Goal: Task Accomplishment & Management: Use online tool/utility

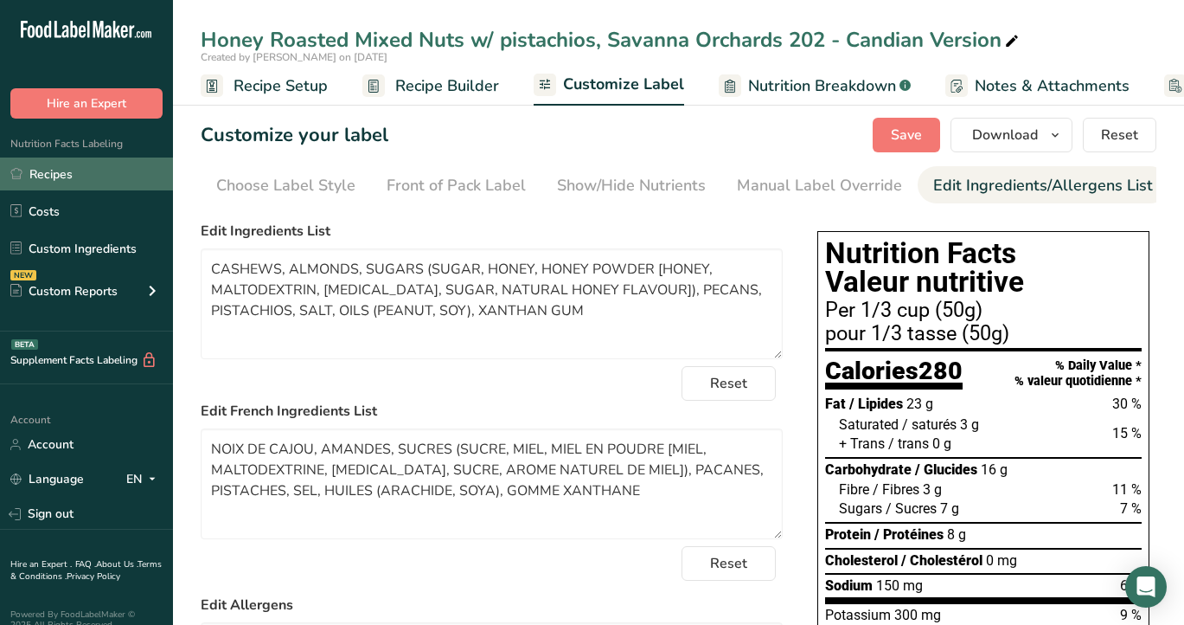
scroll to position [0, 128]
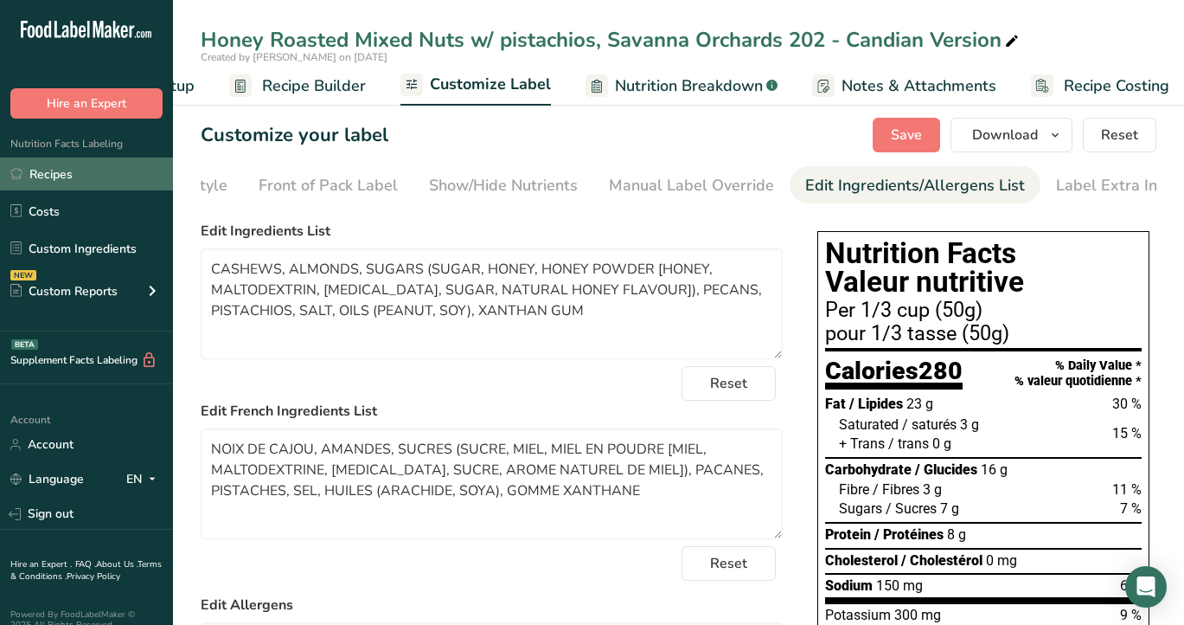
click at [80, 172] on link "Recipes" at bounding box center [86, 173] width 173 height 33
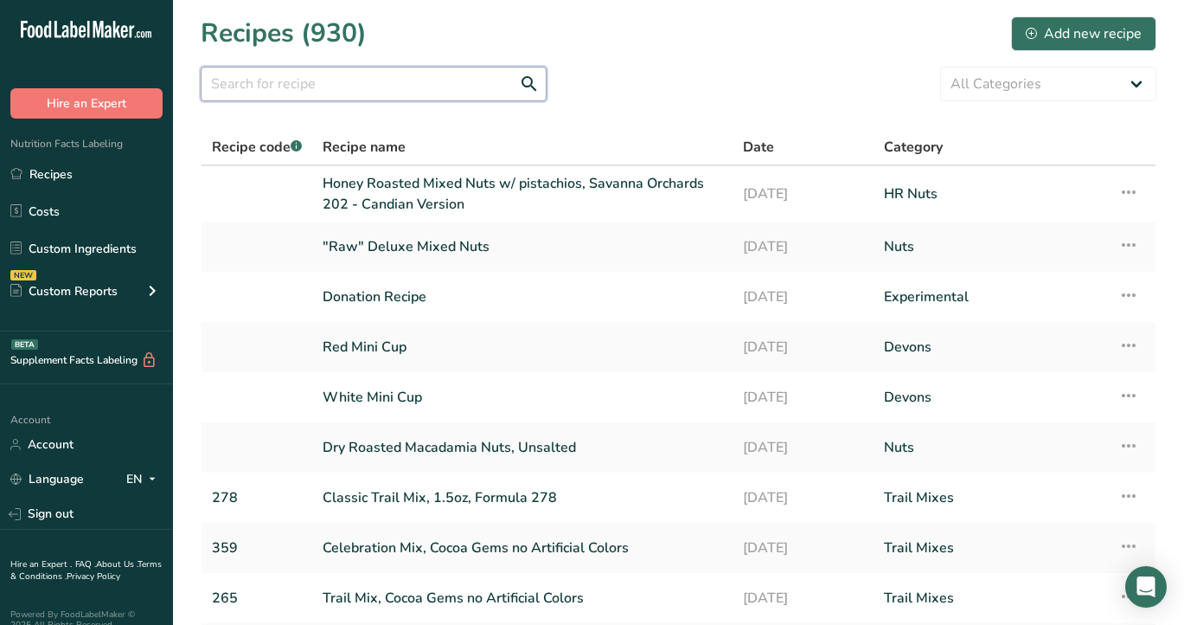
click at [406, 87] on input "text" at bounding box center [374, 84] width 346 height 35
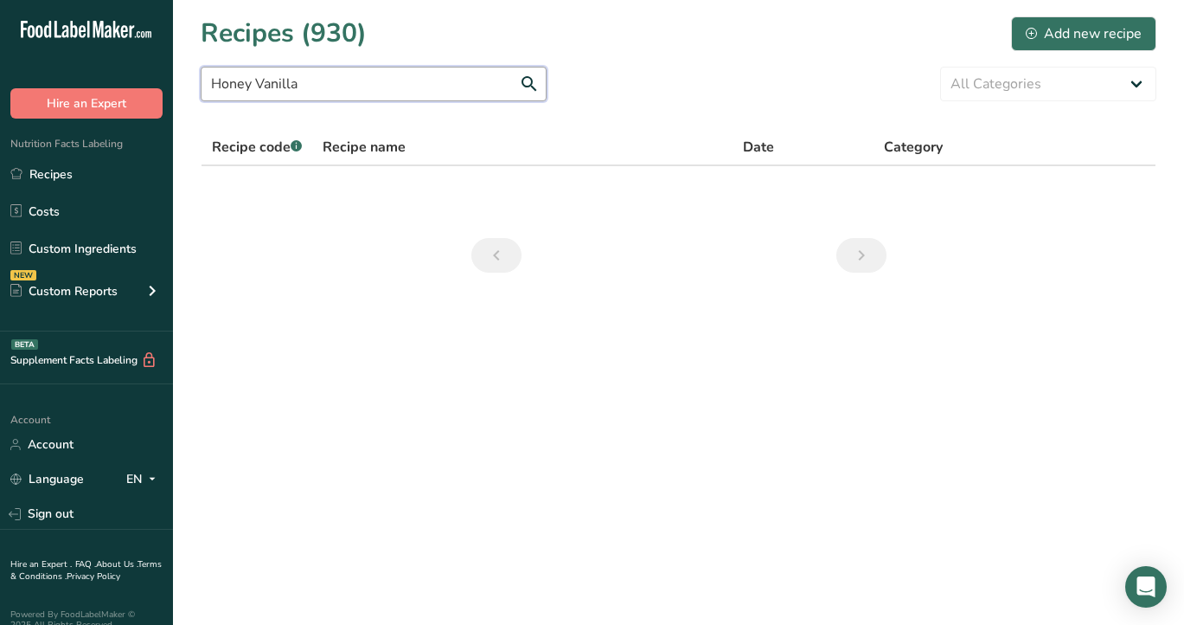
click at [228, 88] on input "Honey Vanilla" at bounding box center [374, 84] width 346 height 35
type input "Vanilla"
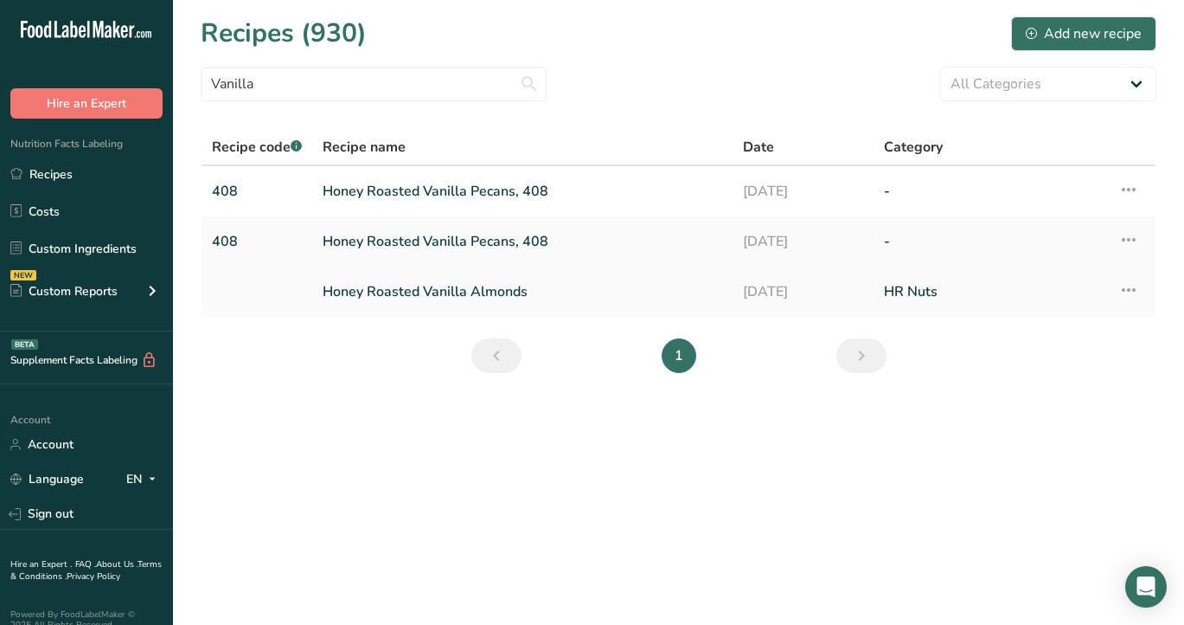
click at [461, 292] on link "Honey Roasted Vanilla Almonds" at bounding box center [523, 291] width 400 height 36
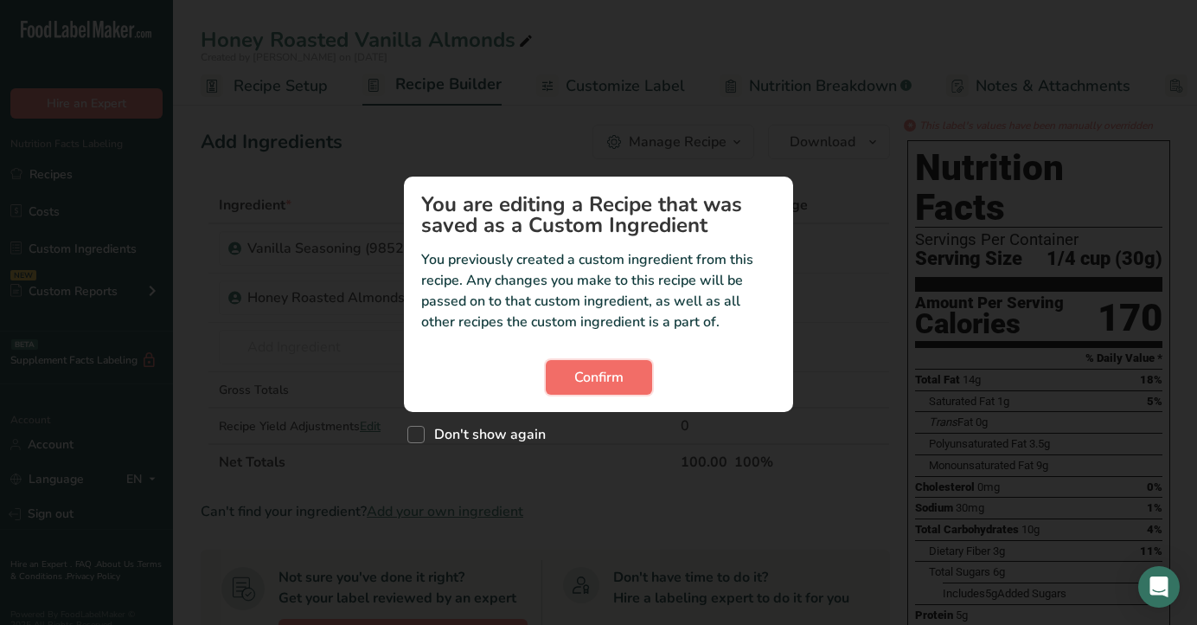
click at [583, 381] on span "Confirm" at bounding box center [598, 377] width 49 height 21
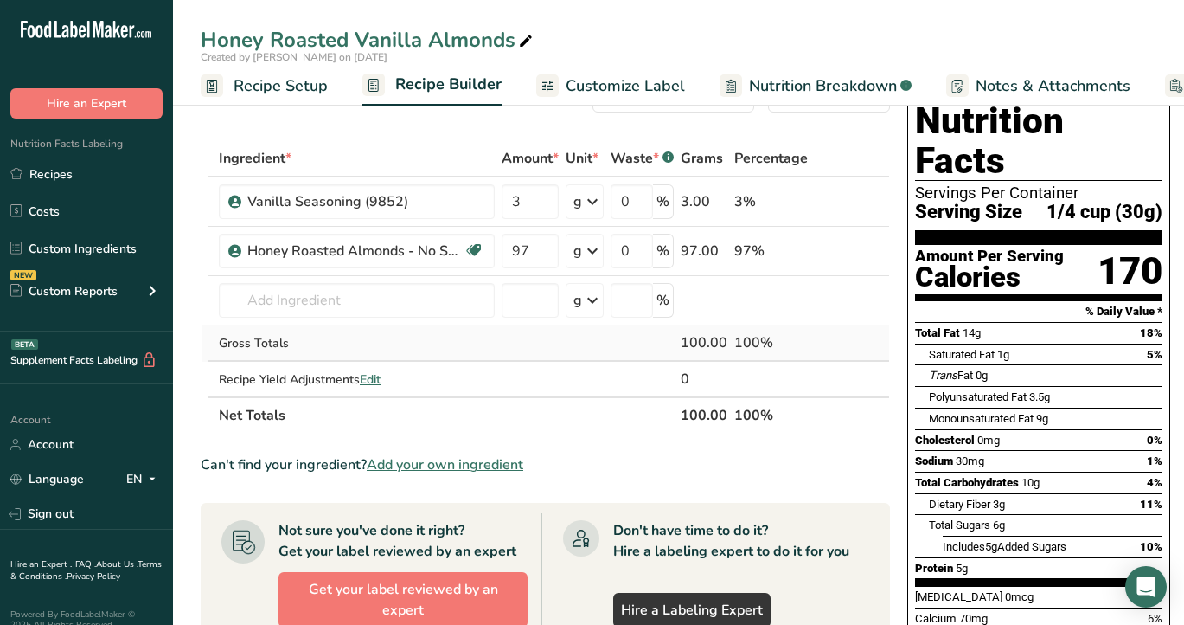
scroll to position [78, 0]
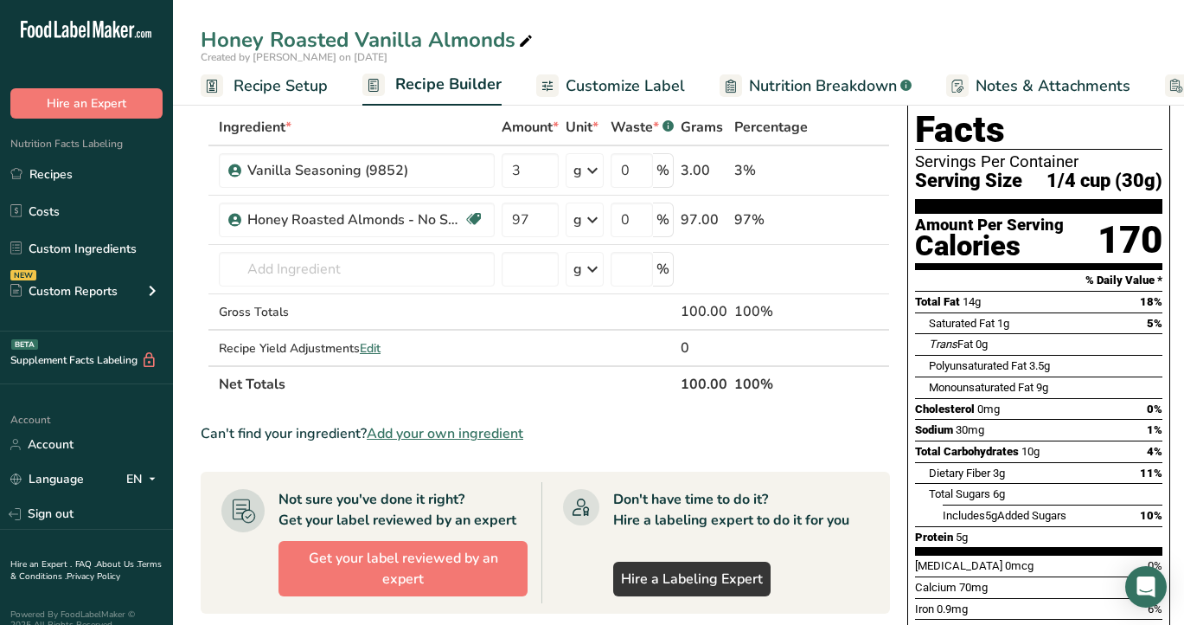
click at [634, 87] on span "Customize Label" at bounding box center [625, 85] width 119 height 23
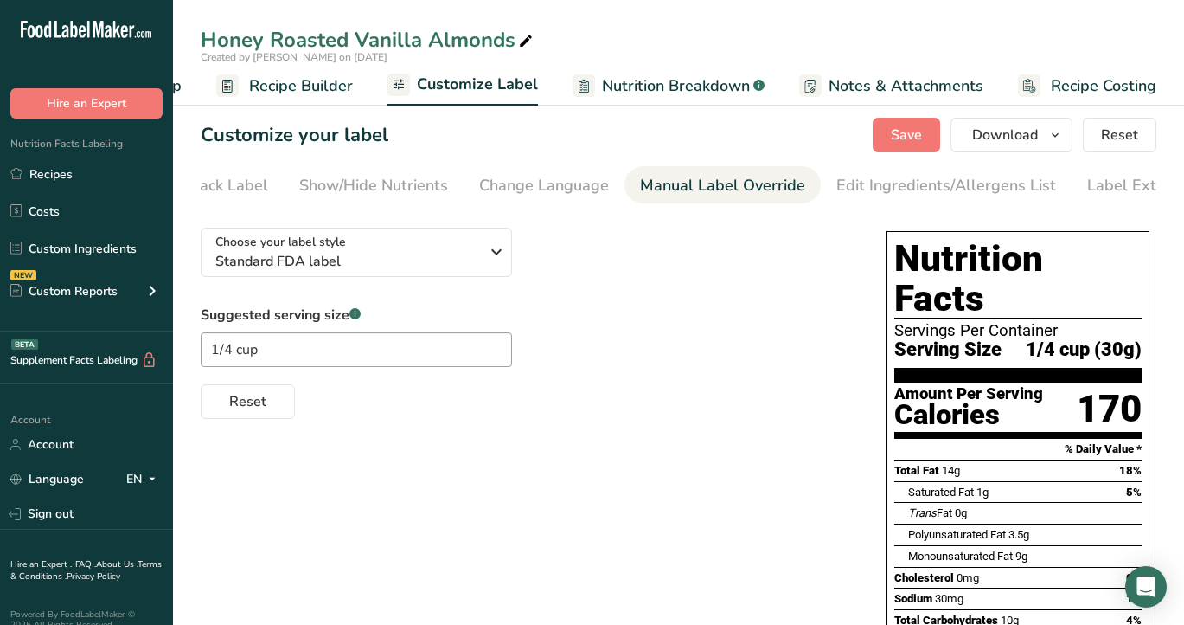
scroll to position [0, 301]
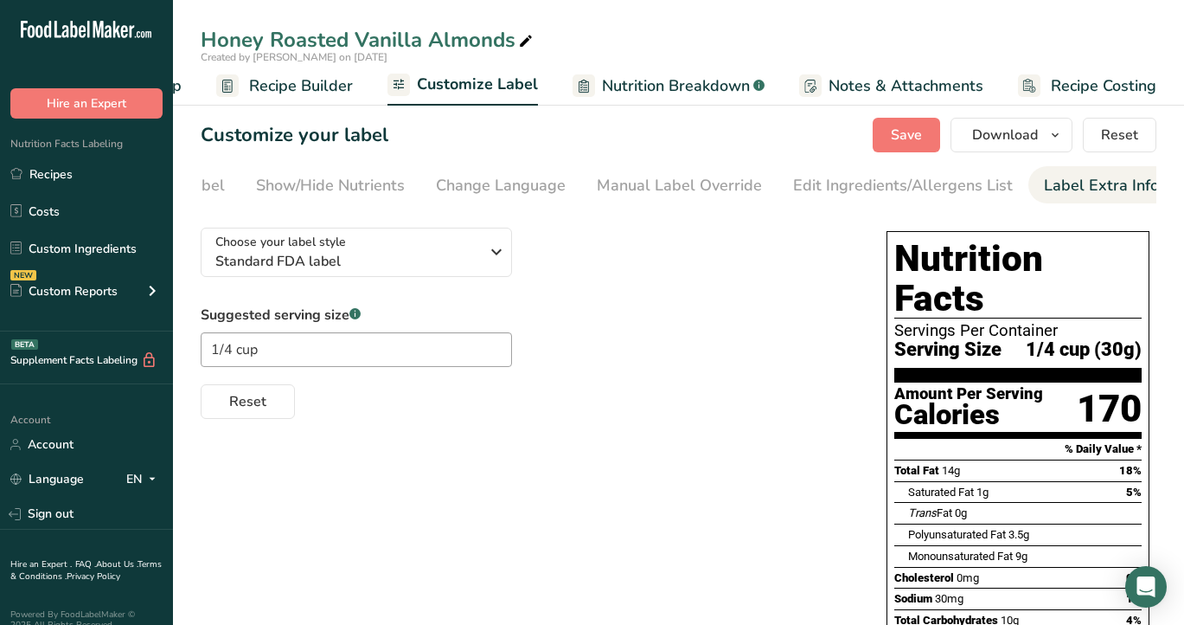
click at [1047, 185] on div "Label Extra Info" at bounding box center [1101, 185] width 115 height 23
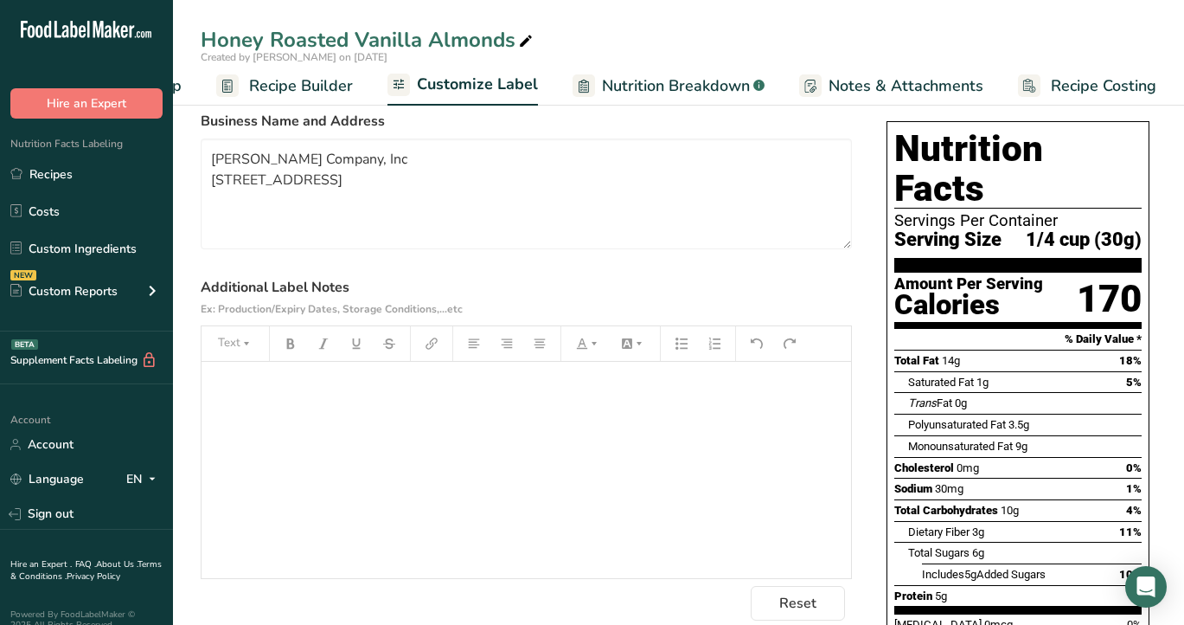
scroll to position [160, 0]
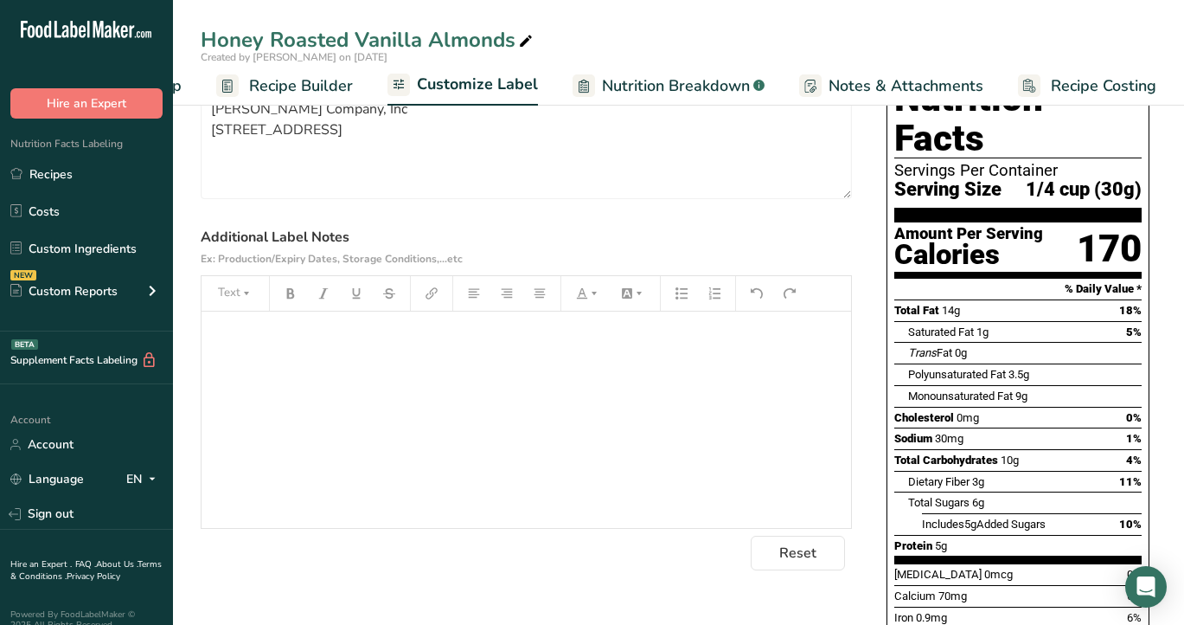
click at [413, 430] on div "﻿" at bounding box center [527, 419] width 650 height 216
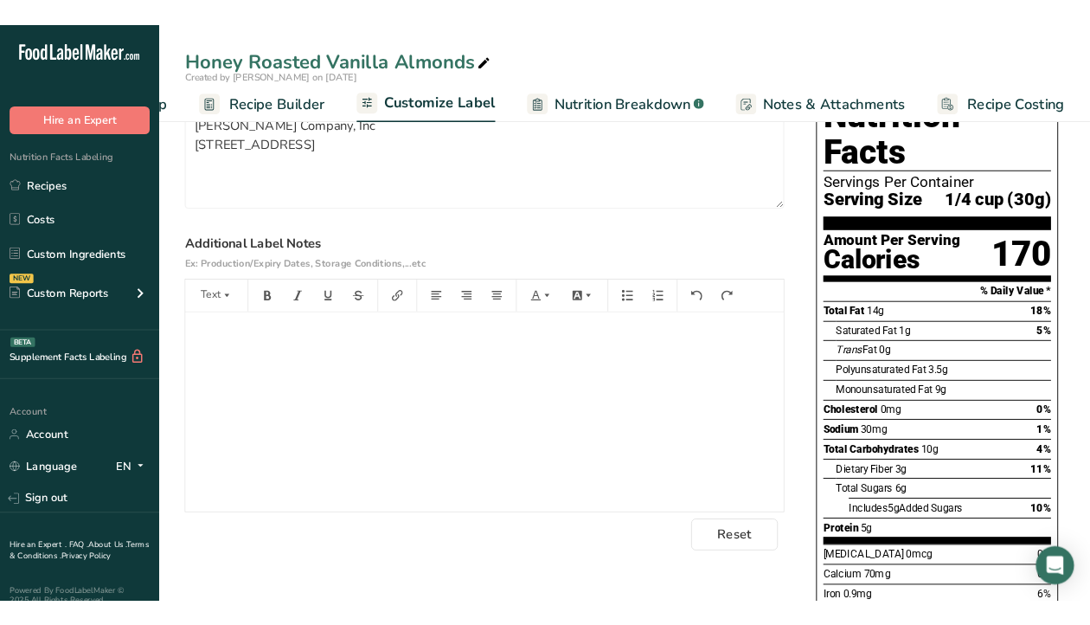
scroll to position [195, 0]
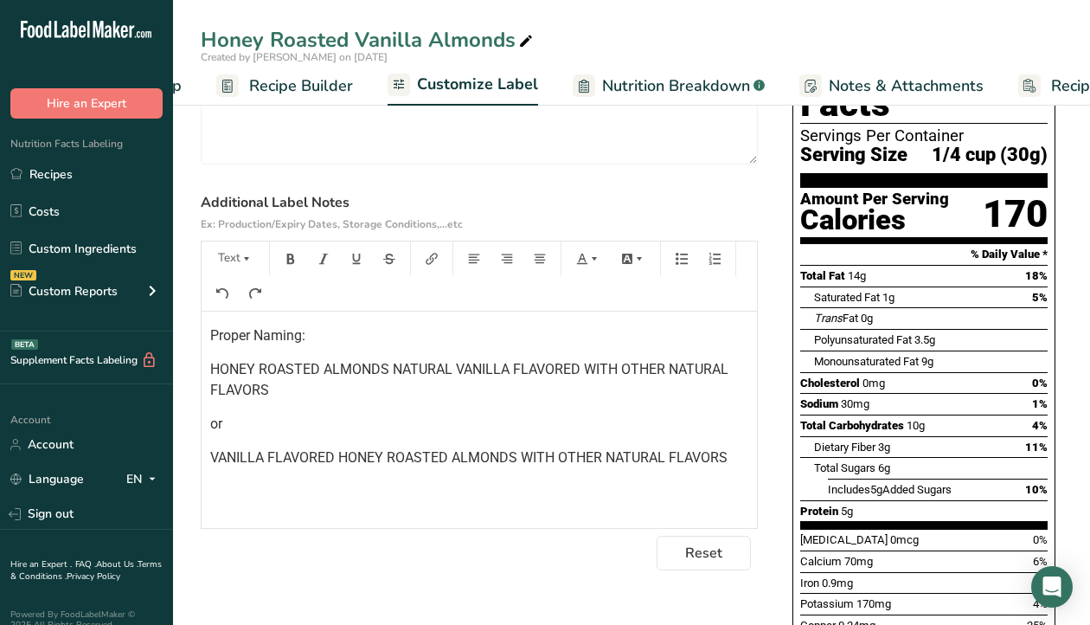
click at [210, 465] on span "VANILLA FLAVORED HONEY ROASTED ALMONDS WITH OTHER NATURAL FLAVORS" at bounding box center [468, 457] width 517 height 16
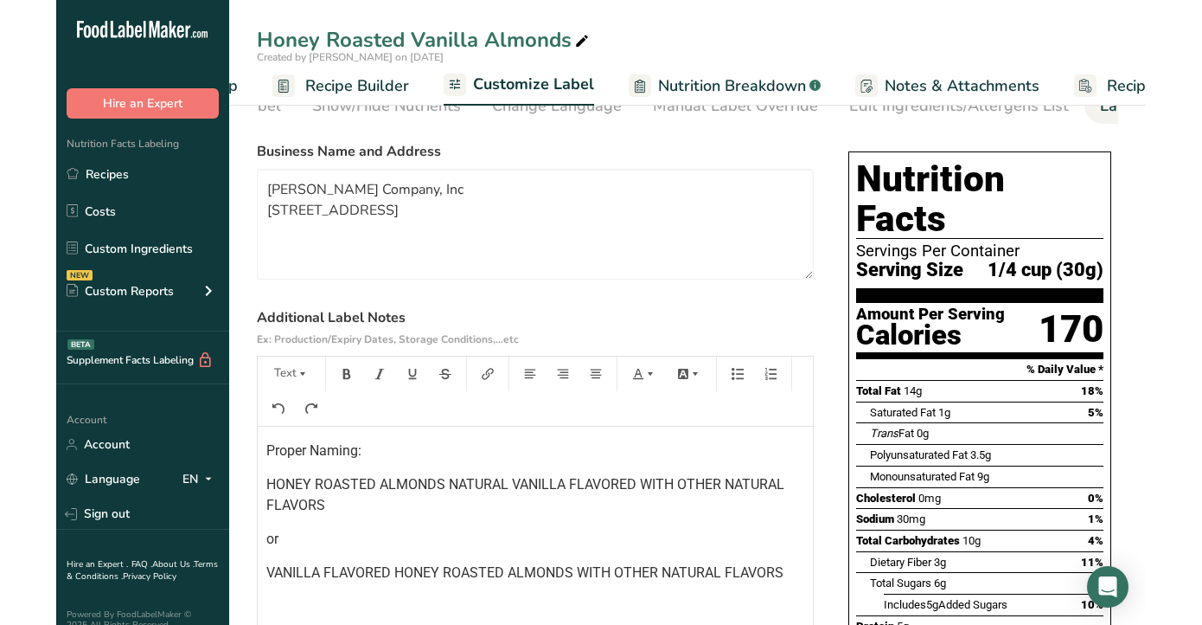
scroll to position [0, 0]
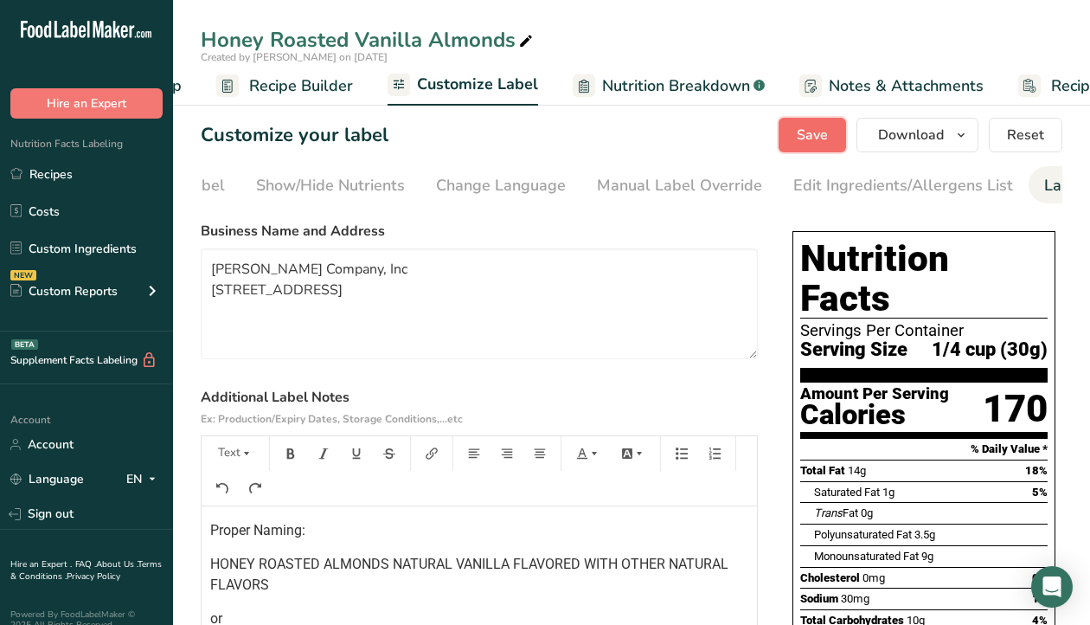
click at [818, 132] on span "Save" at bounding box center [812, 135] width 31 height 21
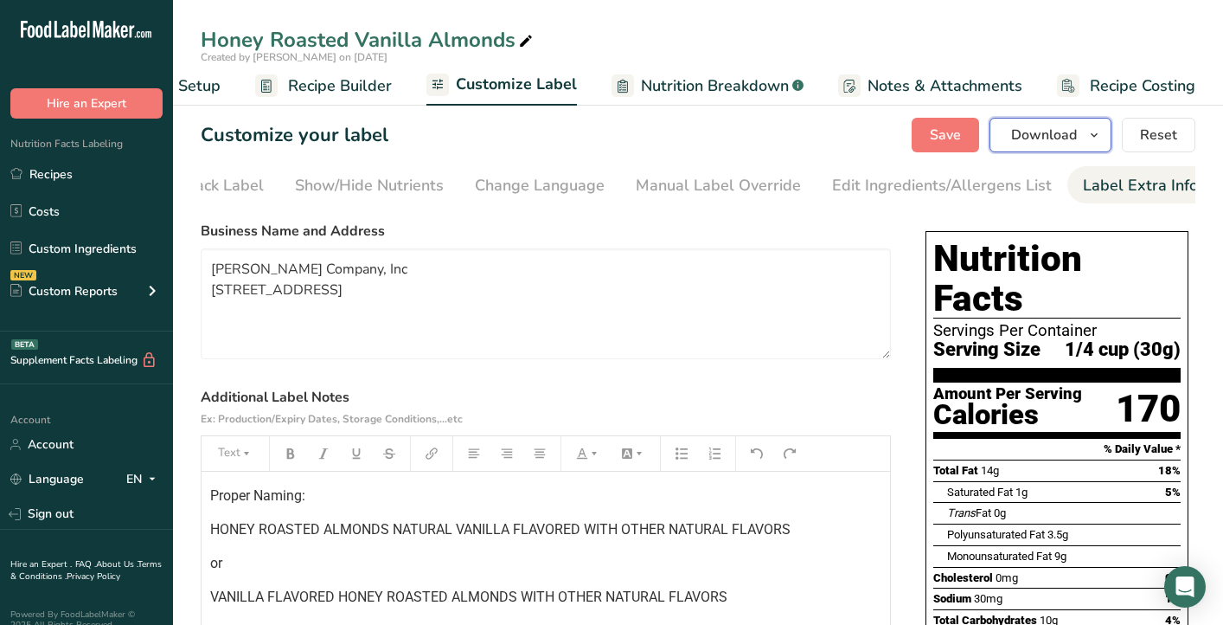
click at [1054, 135] on span "Download" at bounding box center [1044, 135] width 66 height 21
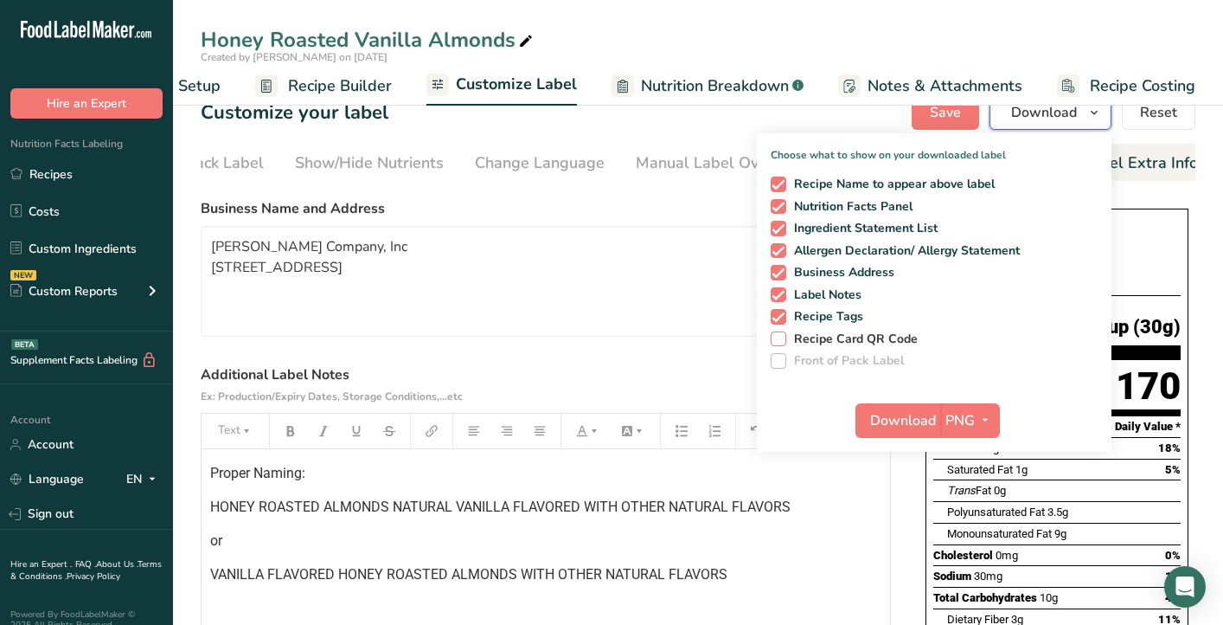
scroll to position [2, 0]
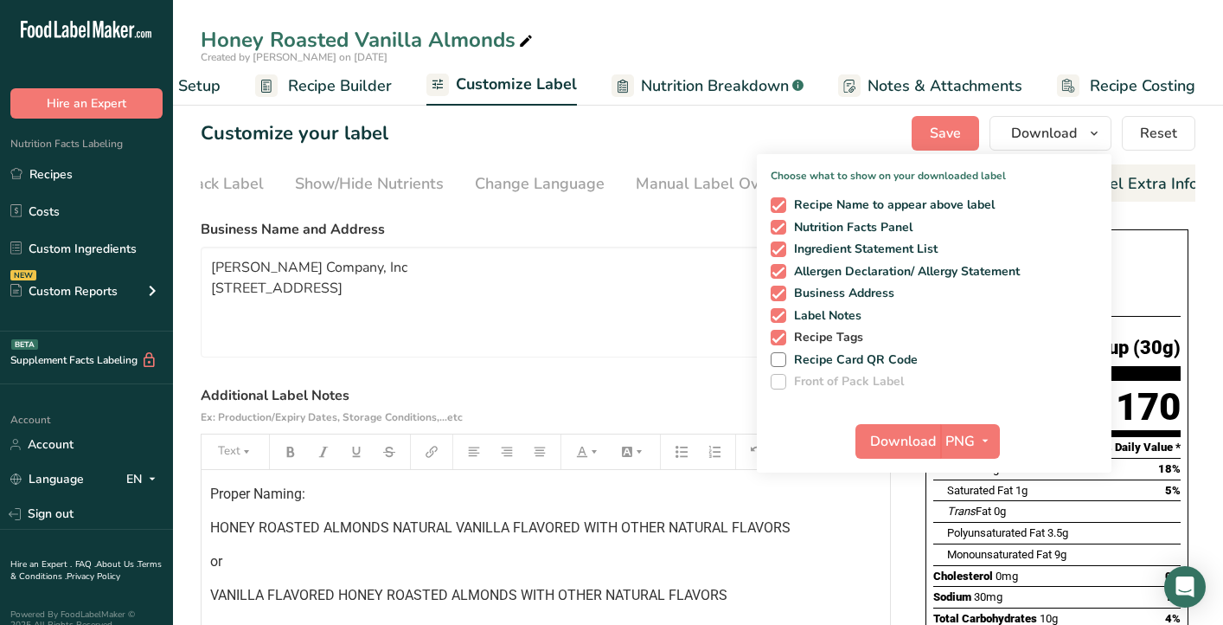
click at [780, 342] on span at bounding box center [779, 338] width 16 height 16
click at [780, 342] on input "Recipe Tags" at bounding box center [776, 336] width 11 height 11
checkbox input "false"
click at [781, 130] on div "Customize your label Save Download Choose what to show on your downloaded label…" at bounding box center [698, 133] width 995 height 35
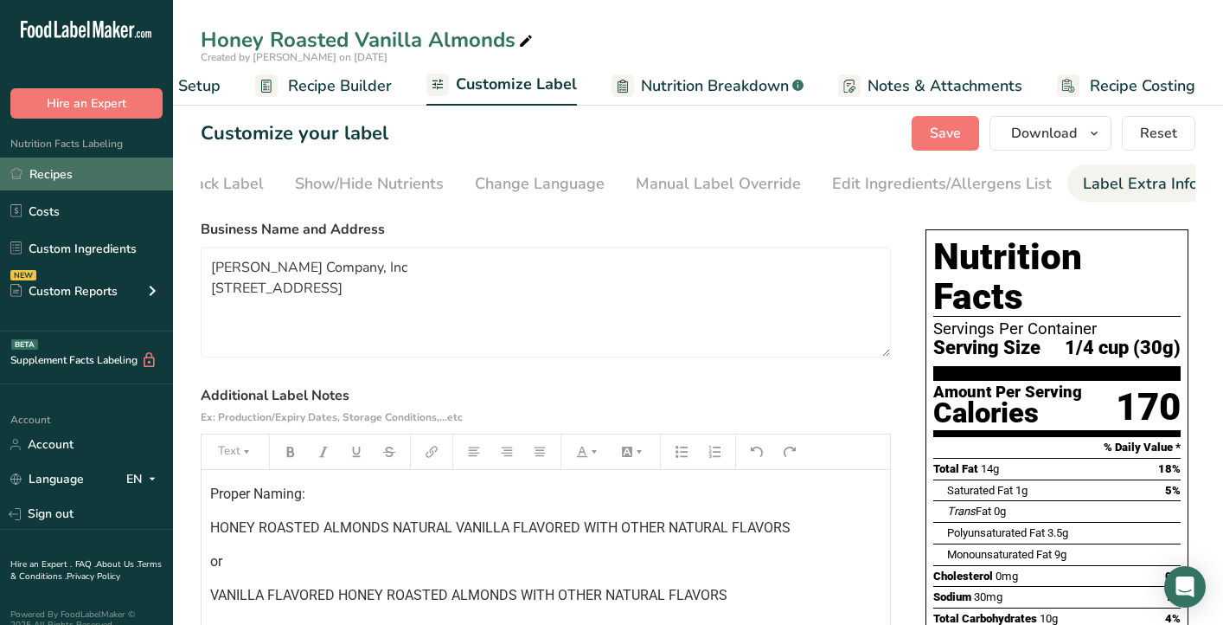
click at [85, 163] on link "Recipes" at bounding box center [86, 173] width 173 height 33
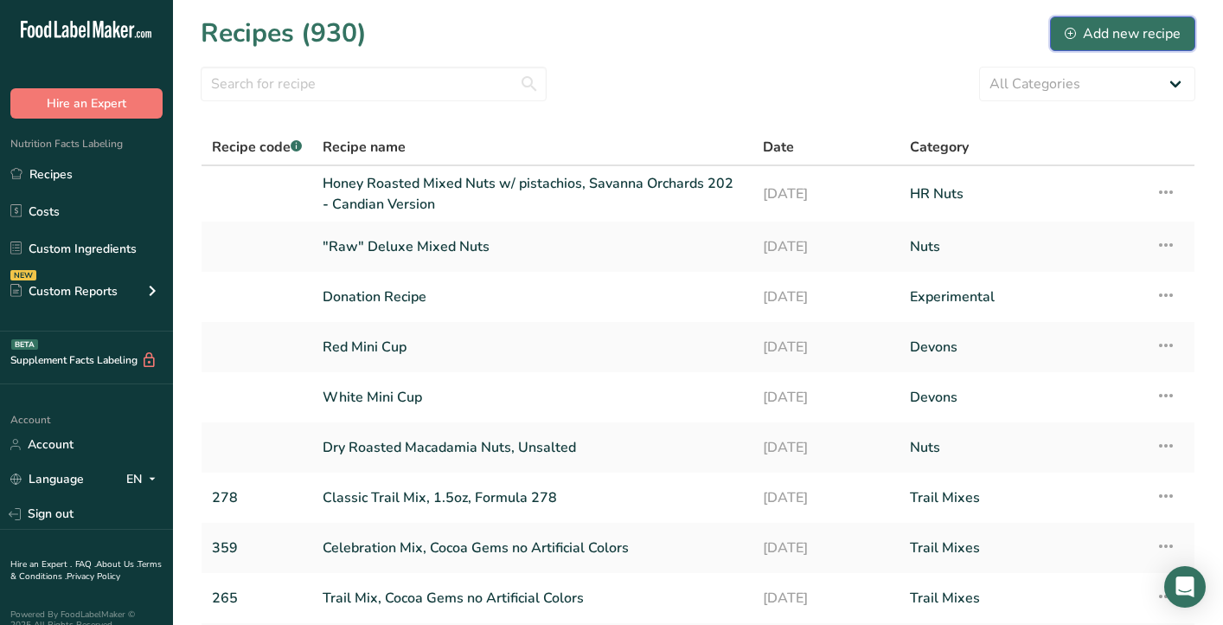
click at [1102, 22] on button "Add new recipe" at bounding box center [1122, 33] width 145 height 35
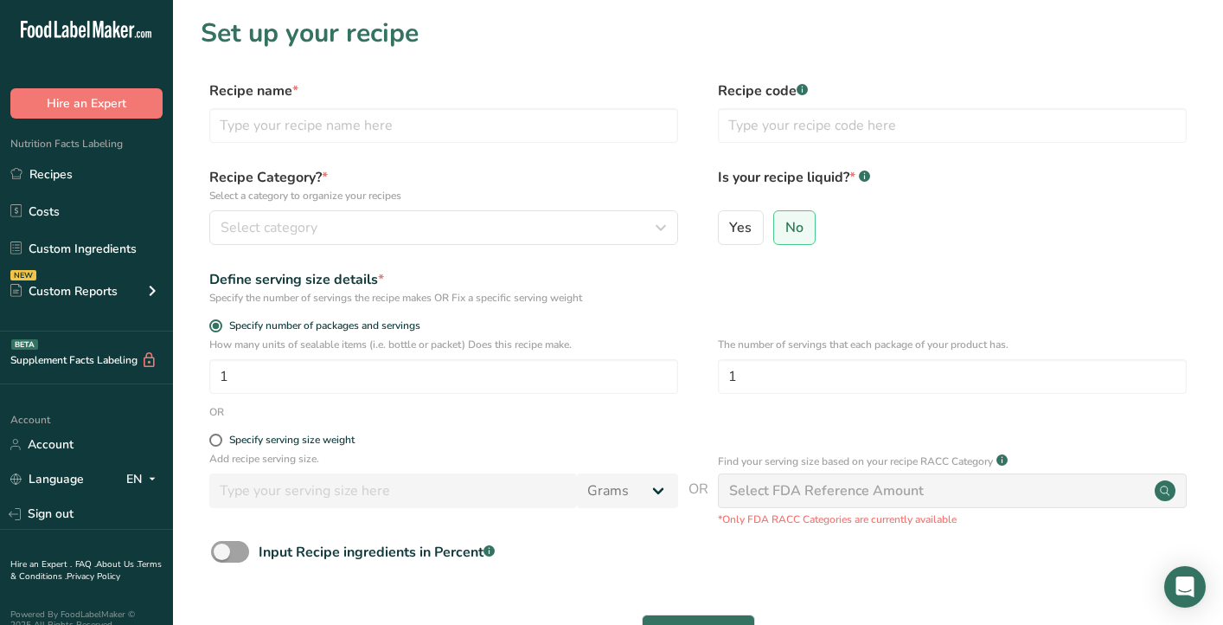
click at [411, 144] on div "Recipe name * Recipe code .a-a{fill:#347362;}.b-a{fill:#fff;}" at bounding box center [698, 116] width 995 height 73
click at [380, 130] on input "text" at bounding box center [443, 125] width 469 height 35
